Goal: Task Accomplishment & Management: Manage account settings

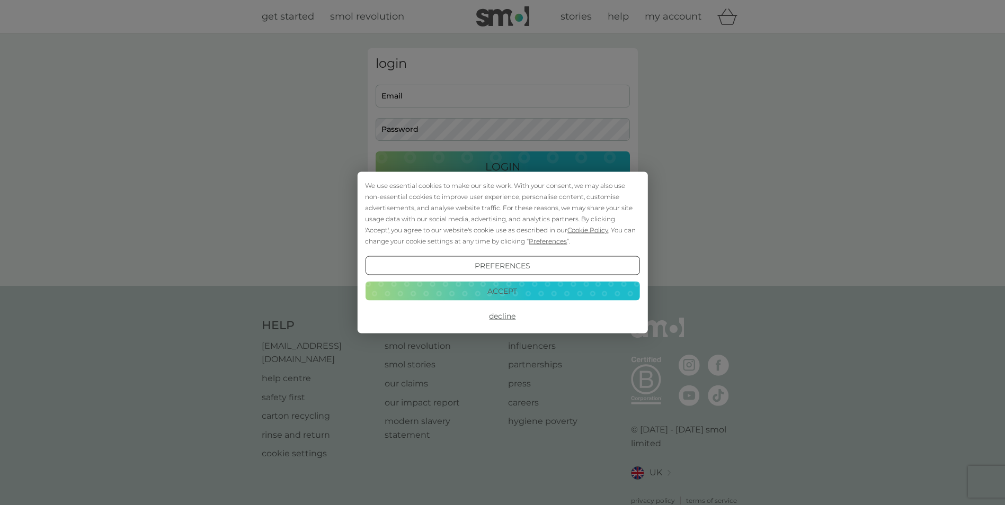
click at [520, 293] on button "Accept" at bounding box center [502, 290] width 274 height 19
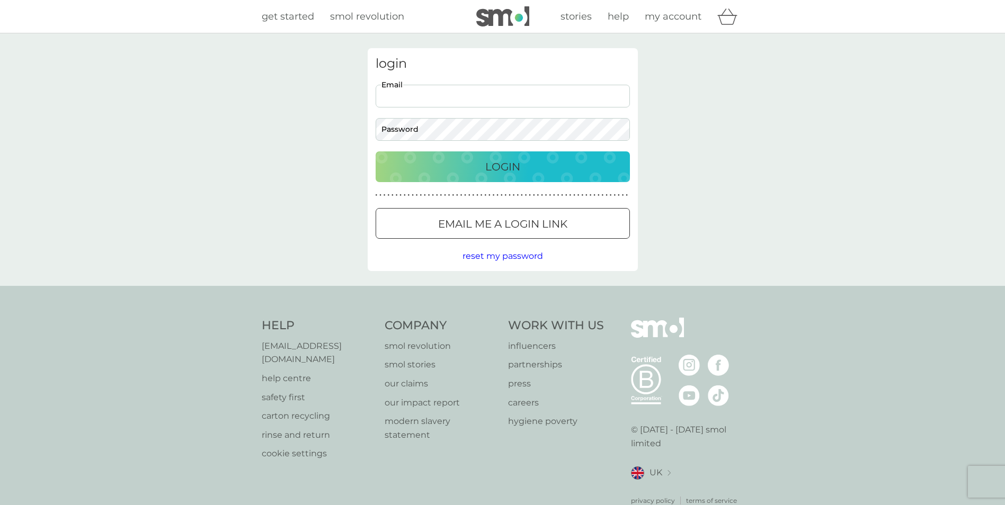
click at [431, 89] on input "Email" at bounding box center [503, 96] width 254 height 23
type input "[PERSON_NAME][EMAIL_ADDRESS][PERSON_NAME][DOMAIN_NAME]"
click at [376, 151] on button "Login" at bounding box center [503, 166] width 254 height 31
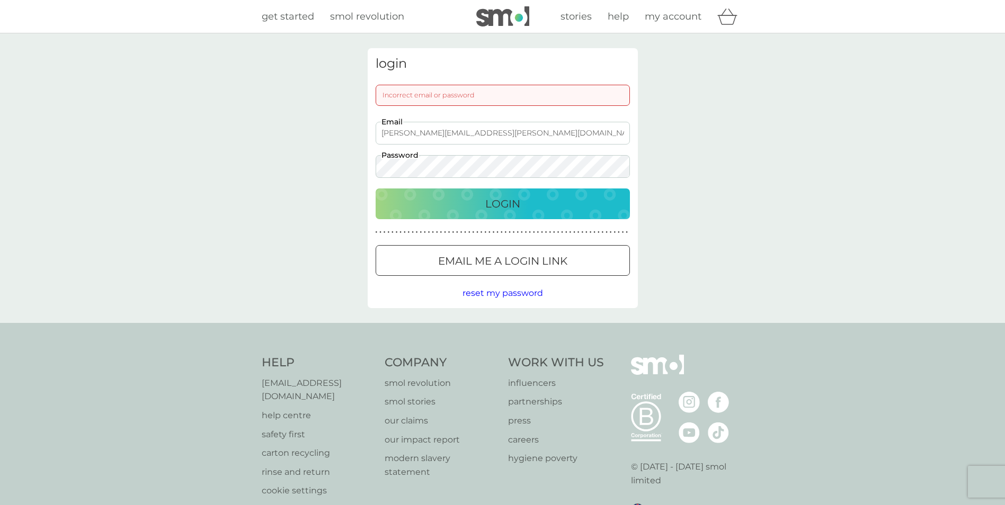
click at [486, 294] on span "reset my password" at bounding box center [502, 293] width 81 height 10
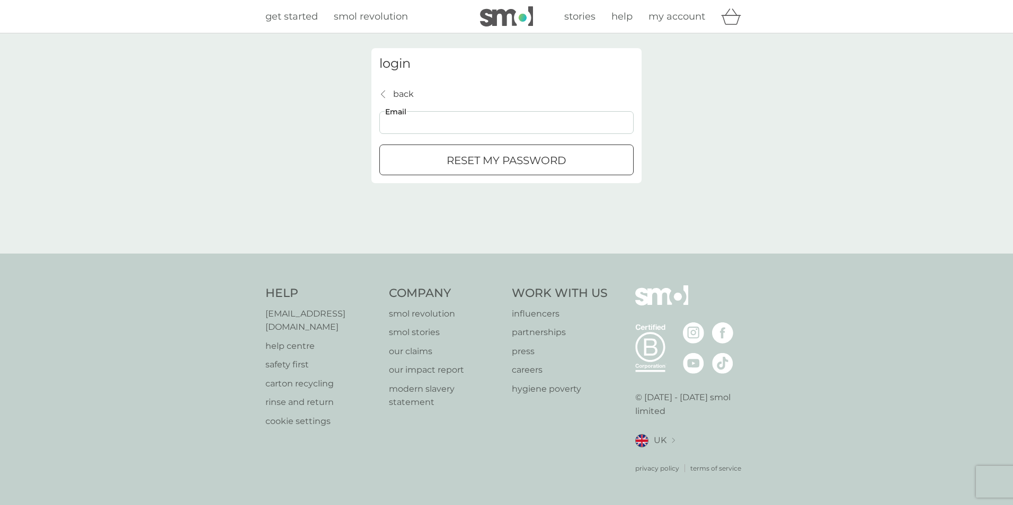
click at [485, 116] on input "Email" at bounding box center [506, 122] width 254 height 23
type input "[PERSON_NAME][EMAIL_ADDRESS][PERSON_NAME][DOMAIN_NAME]"
click at [459, 162] on p "reset my password" at bounding box center [506, 160] width 120 height 17
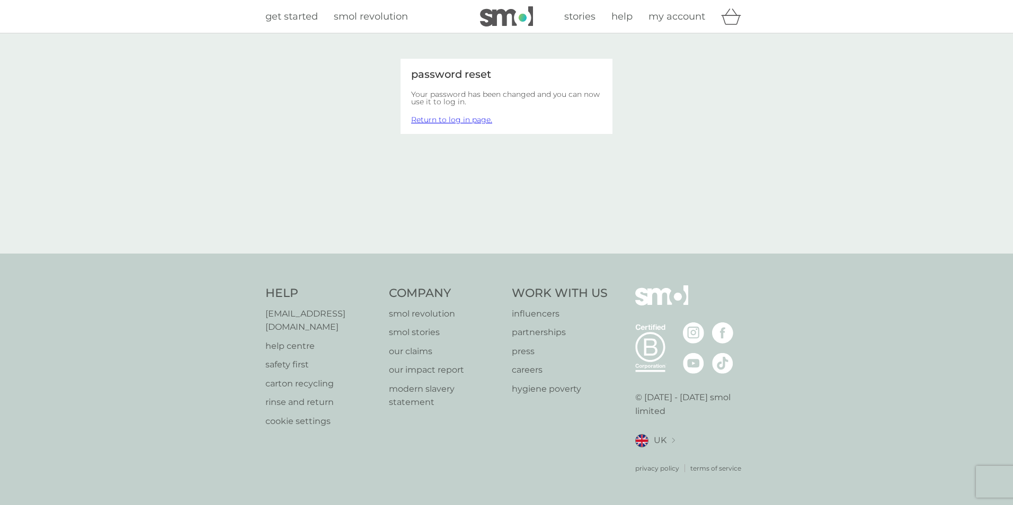
click at [477, 123] on link "Return to log in page." at bounding box center [451, 120] width 81 height 10
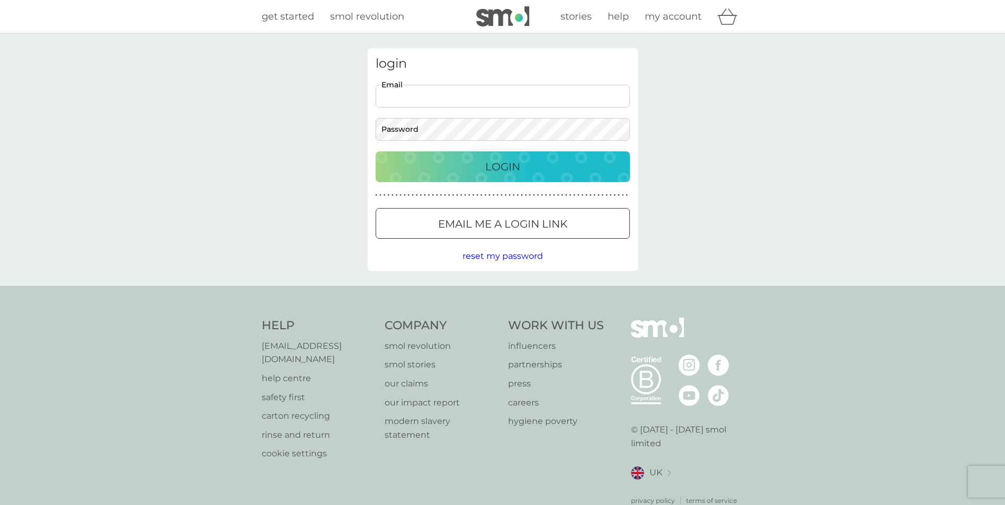
click at [477, 96] on input "Email" at bounding box center [503, 96] width 254 height 23
type input "[PERSON_NAME][EMAIL_ADDRESS][PERSON_NAME][DOMAIN_NAME]"
click at [376, 151] on button "Login" at bounding box center [503, 166] width 254 height 31
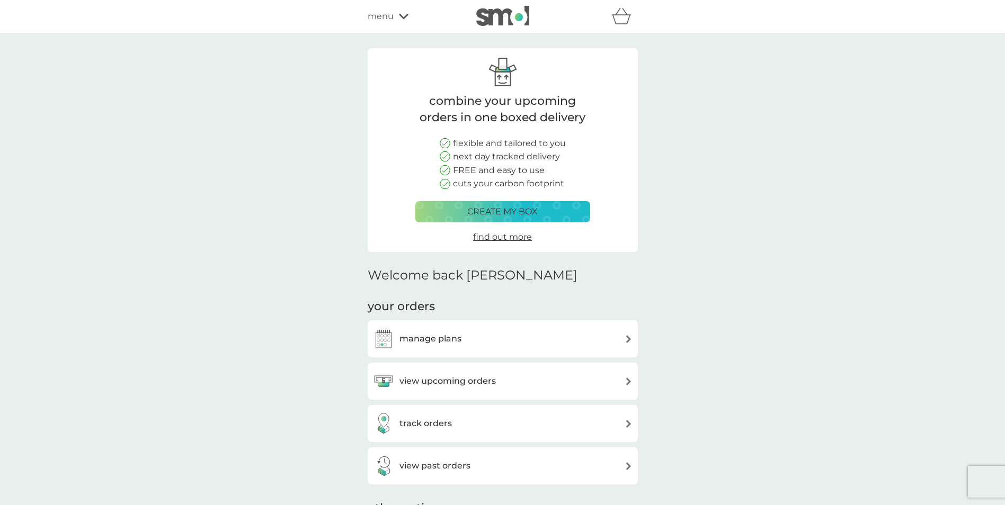
click at [613, 342] on div "manage plans" at bounding box center [503, 338] width 260 height 21
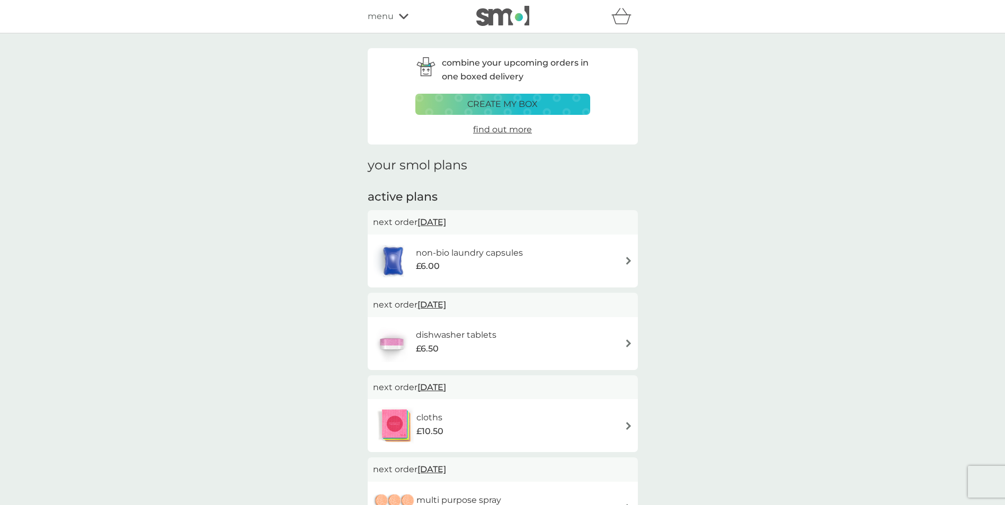
click at [613, 342] on div "dishwasher tablets £6.50" at bounding box center [503, 343] width 260 height 37
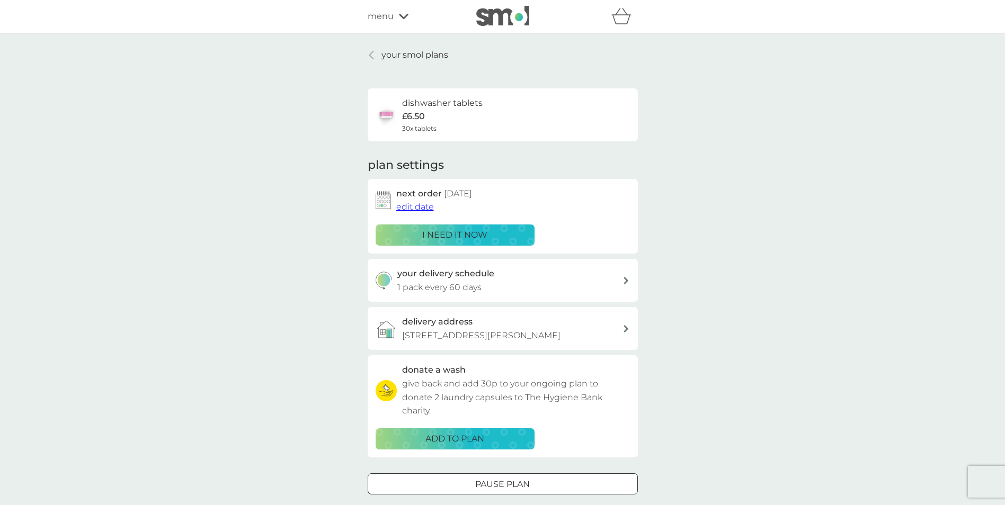
click at [380, 53] on link "your smol plans" at bounding box center [408, 55] width 81 height 14
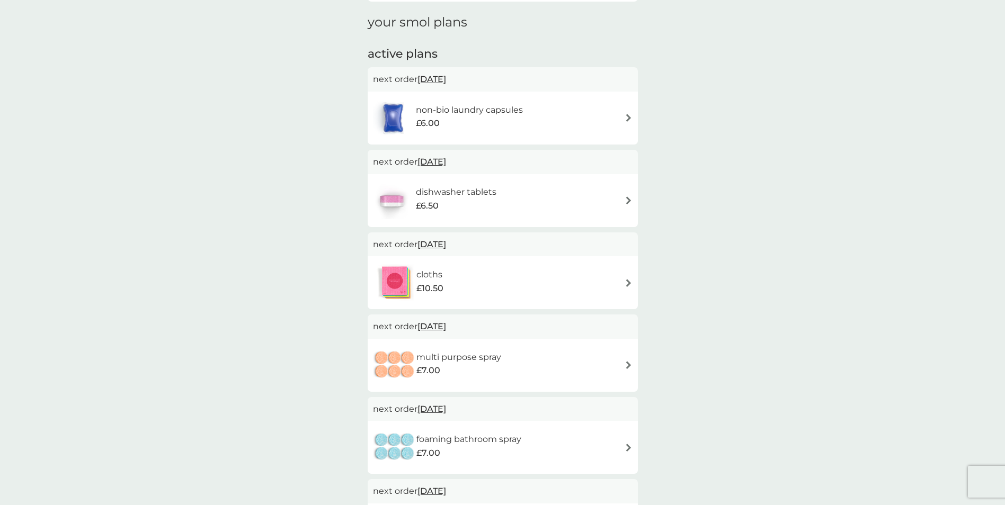
scroll to position [159, 0]
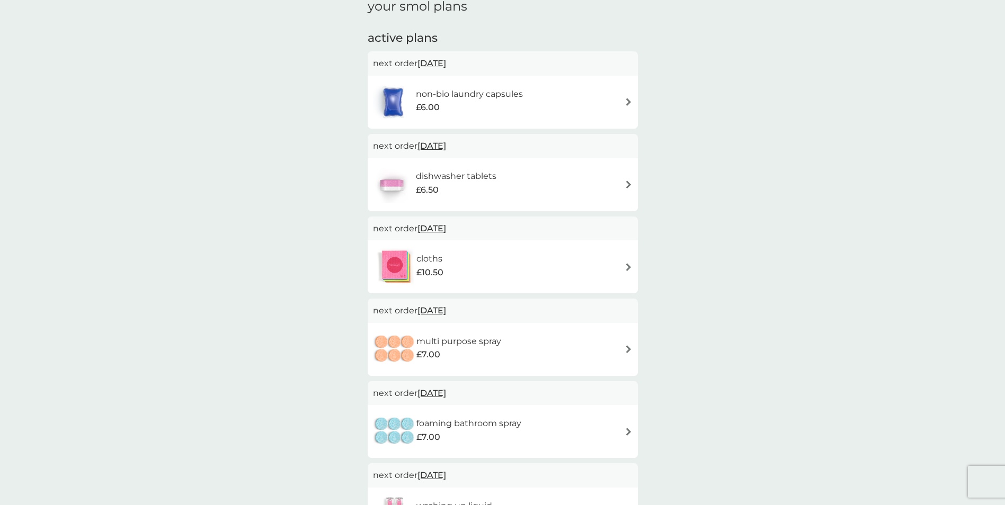
click at [594, 352] on div "multi purpose spray £7.00" at bounding box center [503, 349] width 260 height 37
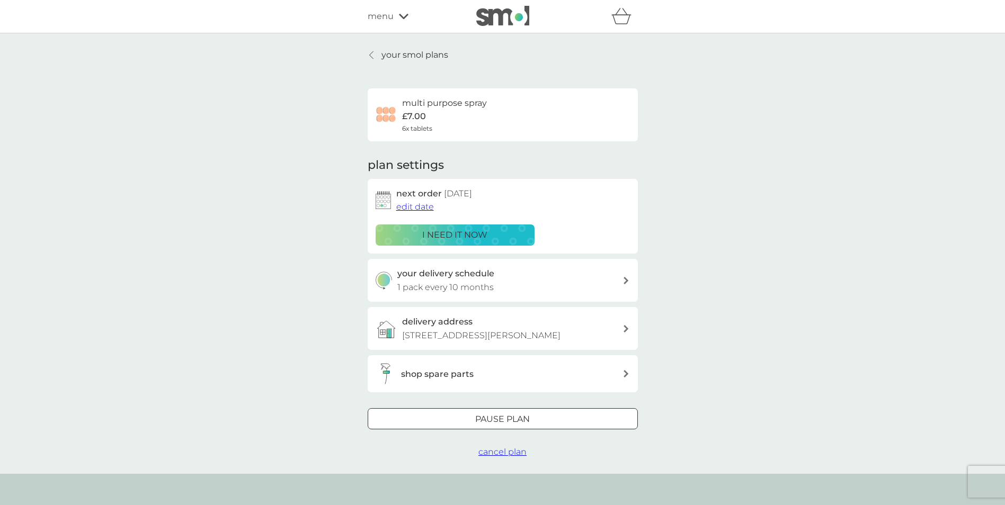
click at [375, 58] on div at bounding box center [371, 55] width 7 height 8
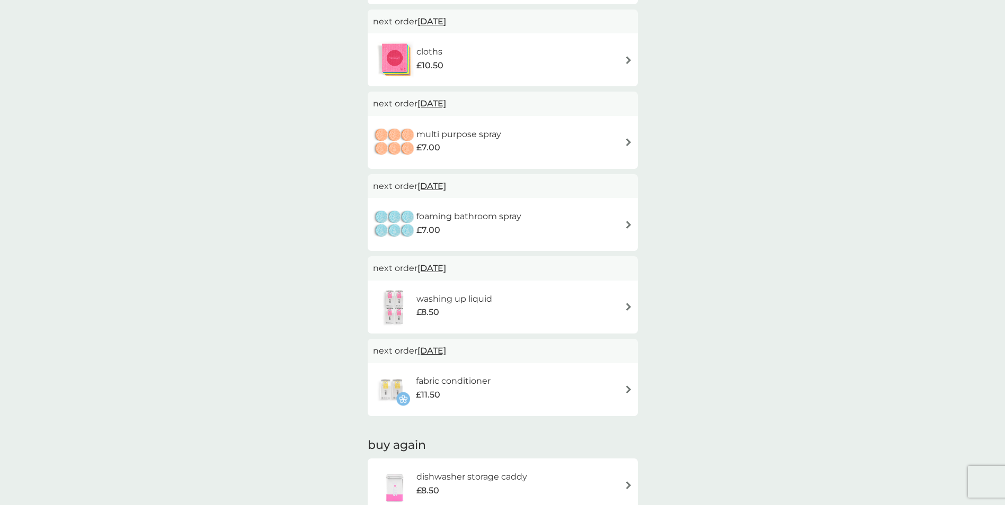
scroll to position [371, 0]
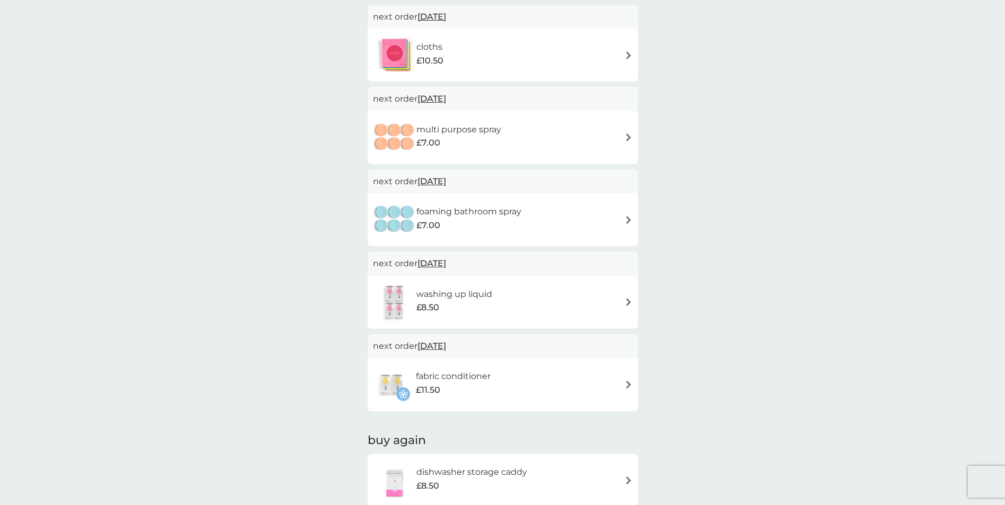
click at [618, 378] on div "fabric conditioner £11.50" at bounding box center [503, 385] width 260 height 37
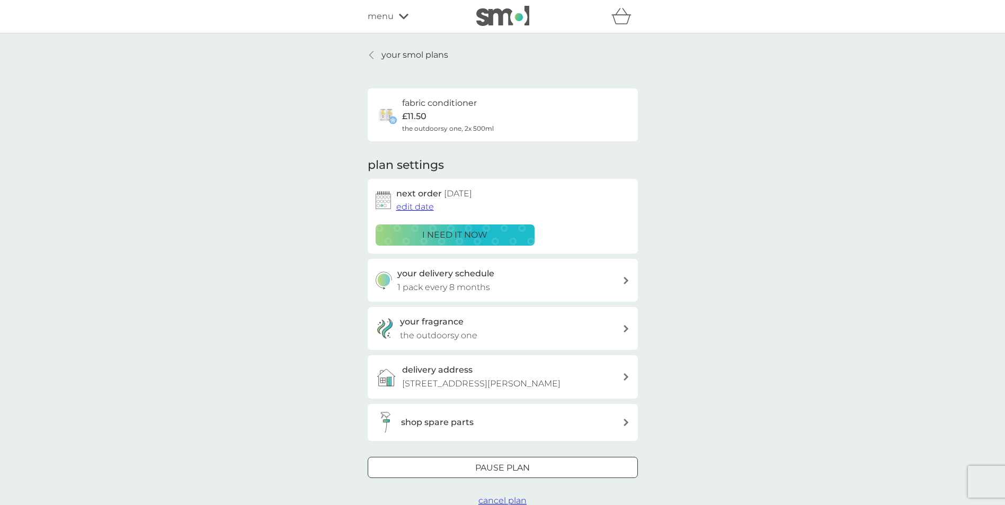
click at [380, 53] on link "your smol plans" at bounding box center [408, 55] width 81 height 14
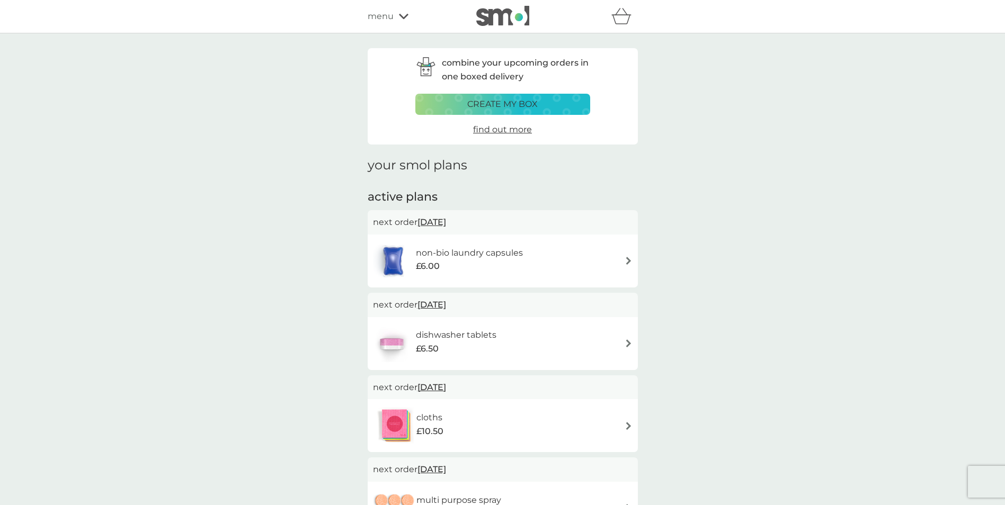
click at [517, 254] on h6 "non-bio laundry capsules" at bounding box center [469, 253] width 107 height 14
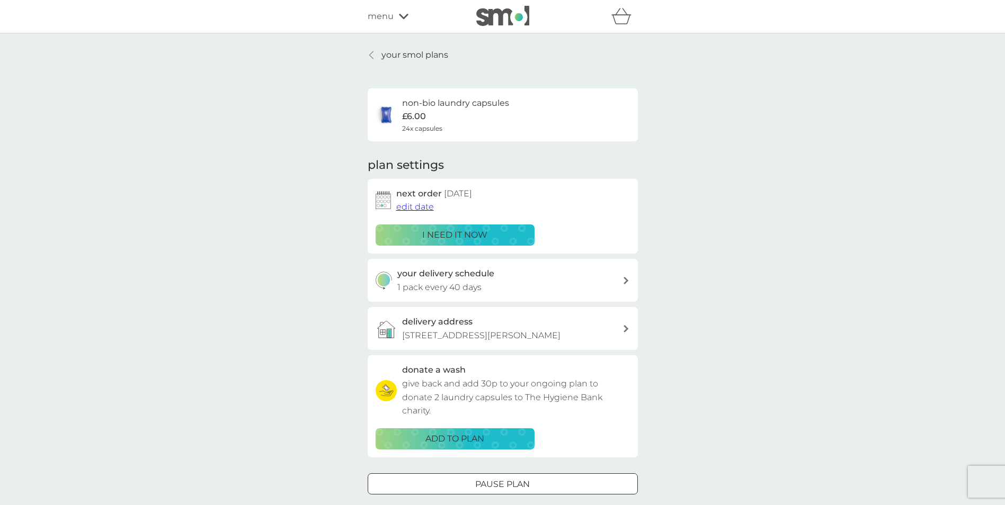
click at [423, 204] on span "edit date" at bounding box center [415, 207] width 38 height 10
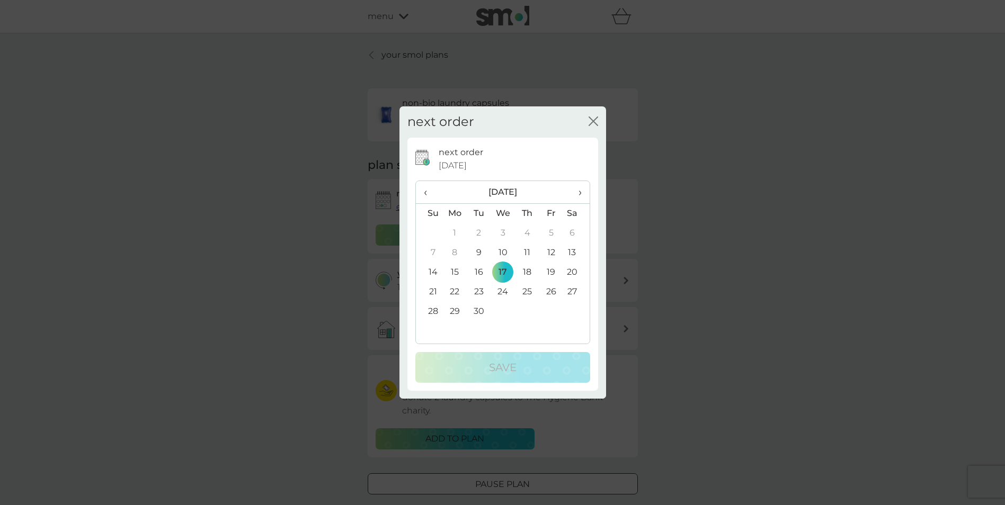
click at [501, 293] on td "24" at bounding box center [502, 292] width 24 height 20
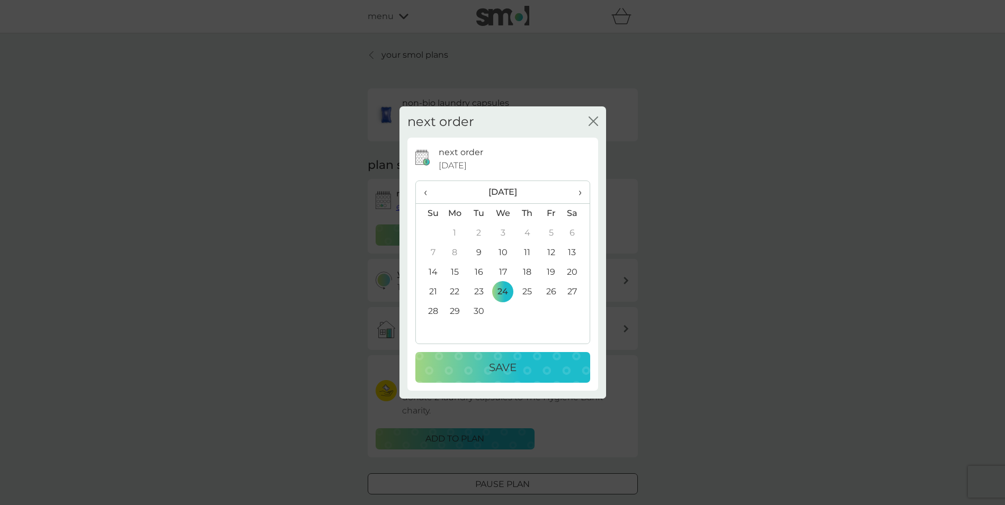
click at [583, 191] on th "›" at bounding box center [575, 192] width 26 height 23
click at [505, 254] on td "8" at bounding box center [502, 253] width 24 height 20
click at [496, 360] on p "Save" at bounding box center [503, 367] width 28 height 17
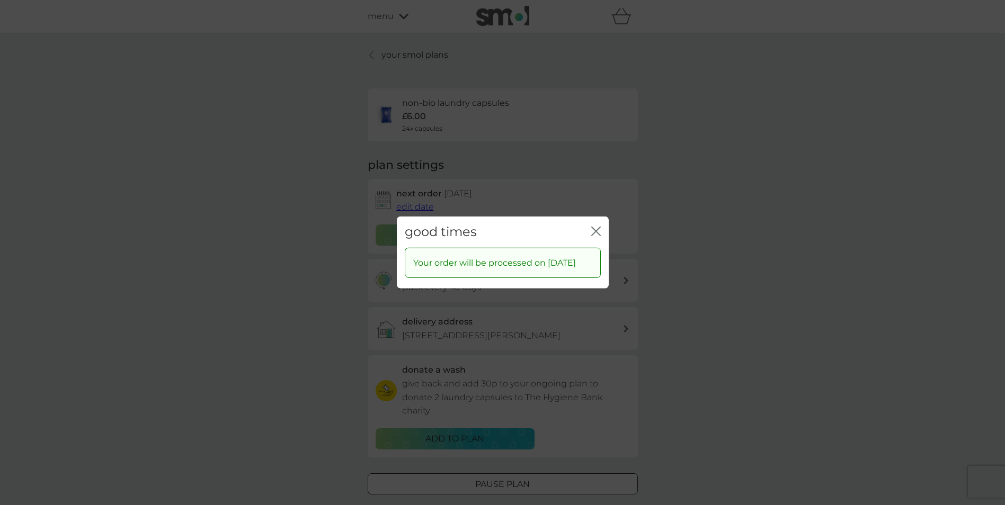
click at [596, 227] on icon "close" at bounding box center [596, 232] width 10 height 10
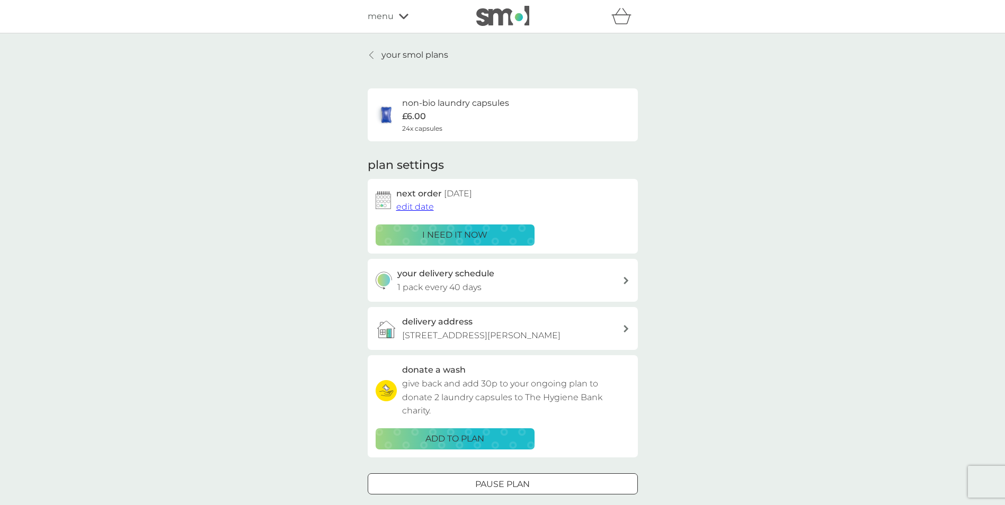
click at [880, 289] on div "your smol plans non-bio laundry capsules £6.00 24x capsules plan settings next …" at bounding box center [502, 285] width 1005 height 505
click at [682, 133] on div "your smol plans non-bio laundry capsules £6.00 24x capsules plan settings next …" at bounding box center [502, 285] width 1005 height 505
click at [380, 15] on span "menu" at bounding box center [381, 17] width 26 height 14
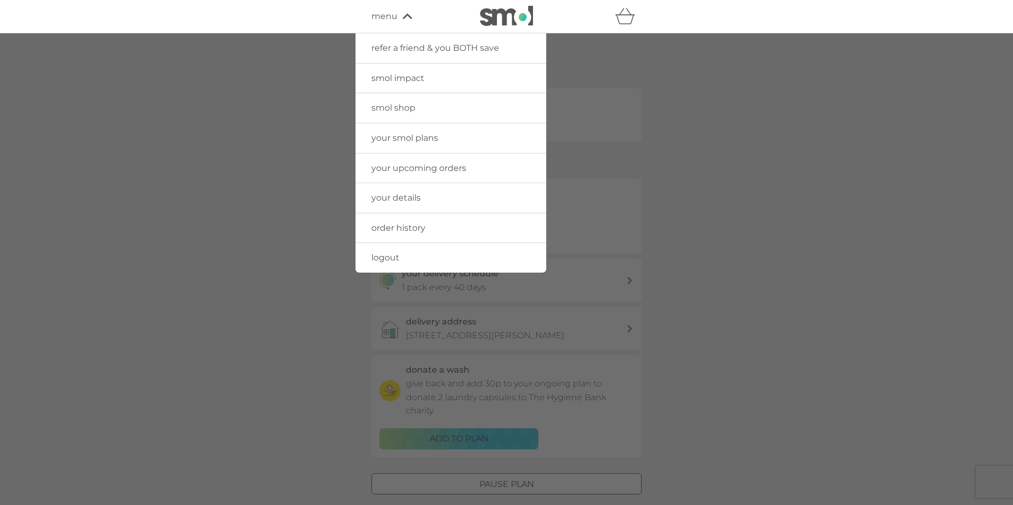
click at [409, 255] on link "logout" at bounding box center [450, 258] width 191 height 30
